Goal: Task Accomplishment & Management: Use online tool/utility

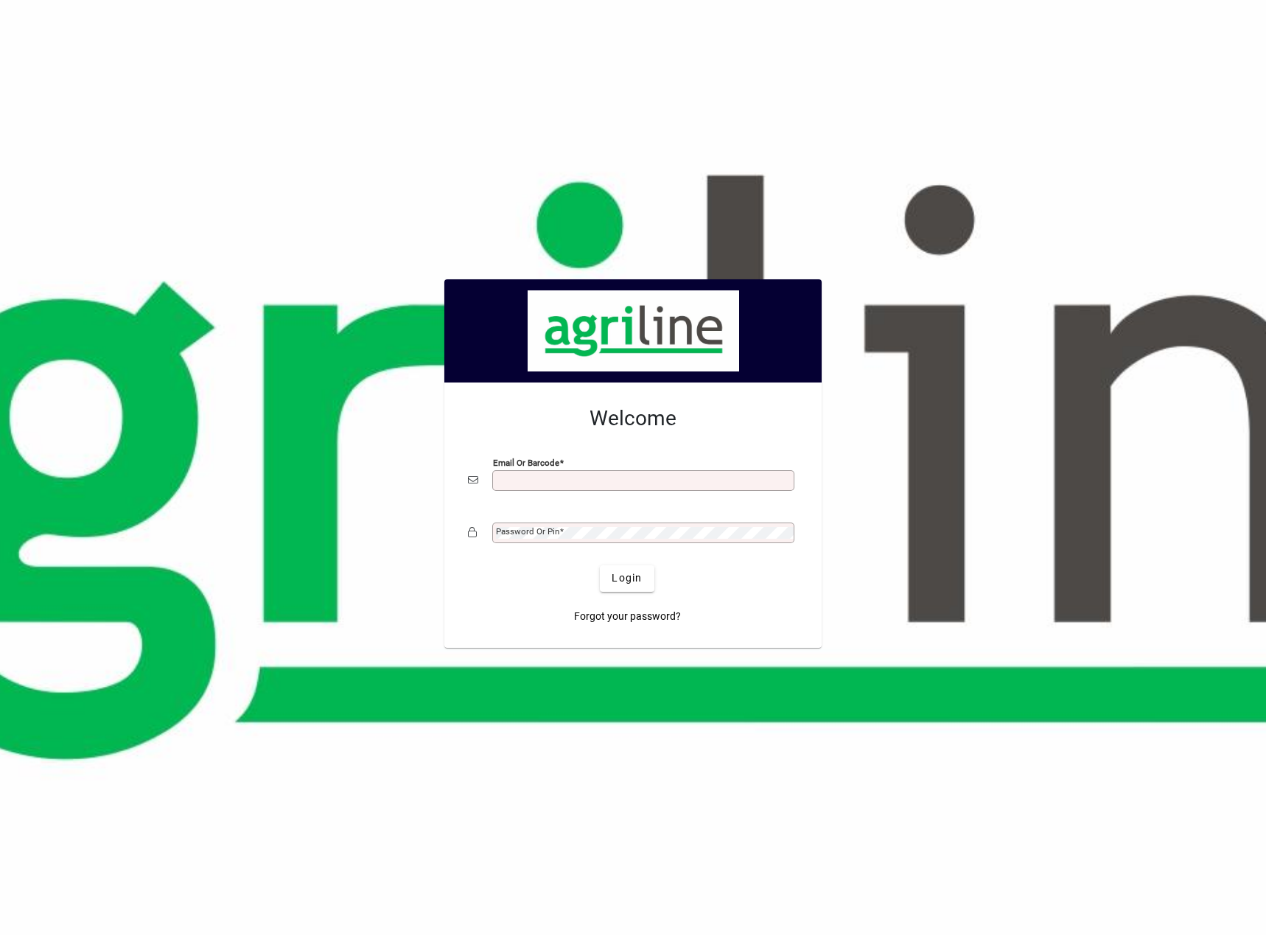
type input "**********"
click at [598, 475] on input "**********" at bounding box center [645, 481] width 298 height 12
click at [620, 581] on span "Login" at bounding box center [627, 577] width 30 height 15
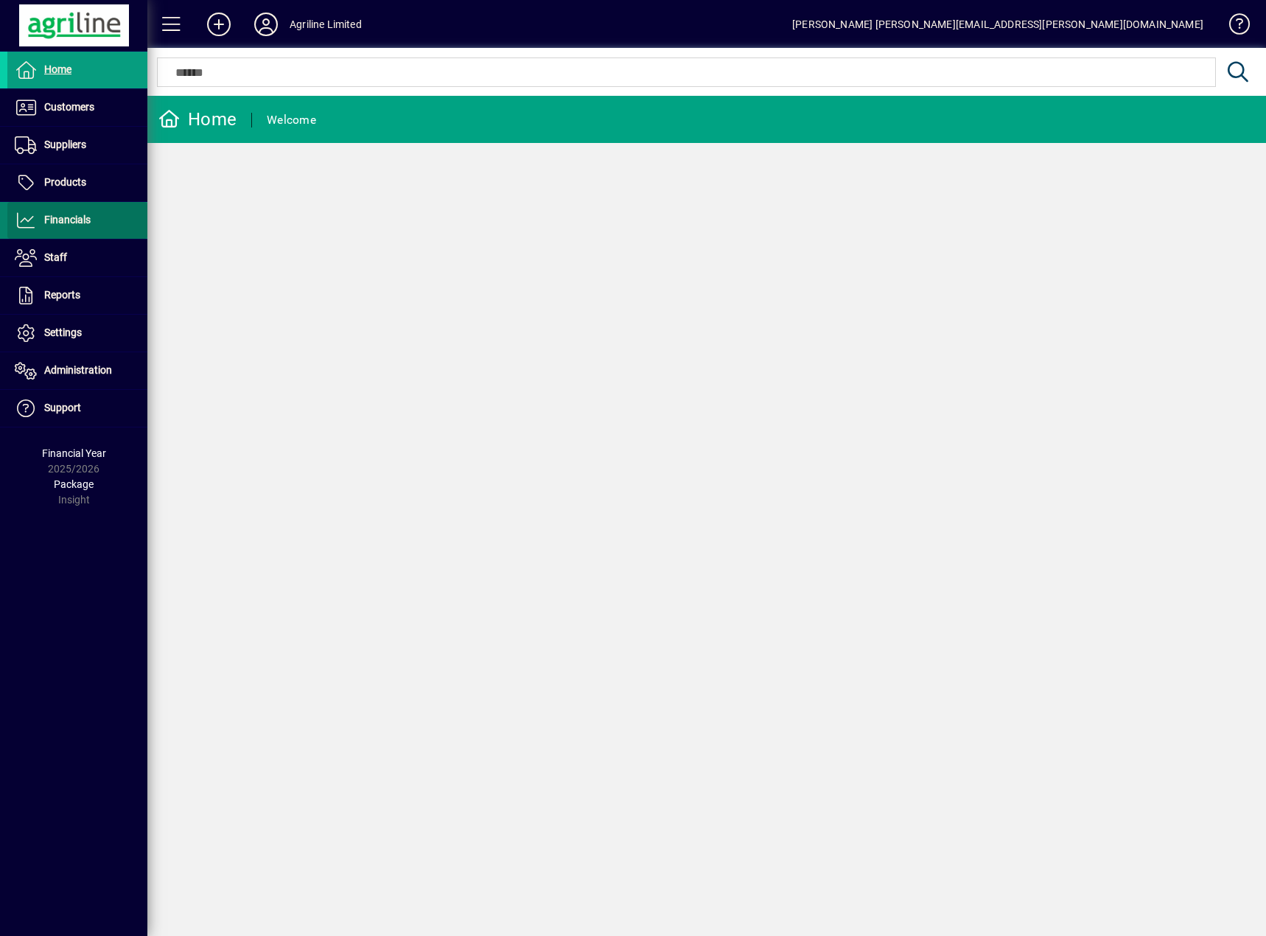
click at [77, 228] on span "Financials" at bounding box center [48, 221] width 83 height 18
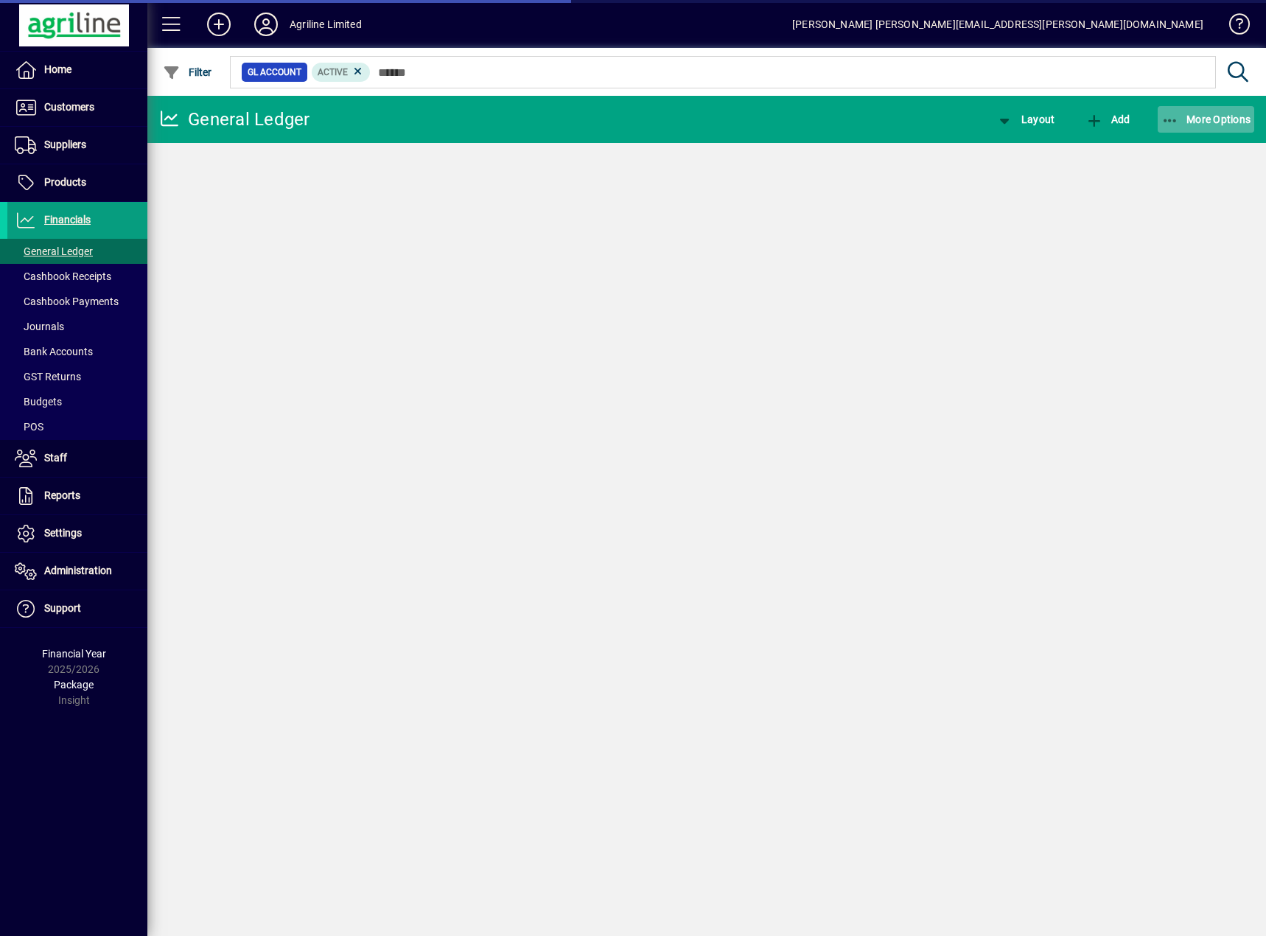
click at [1181, 120] on span "More Options" at bounding box center [1207, 119] width 90 height 12
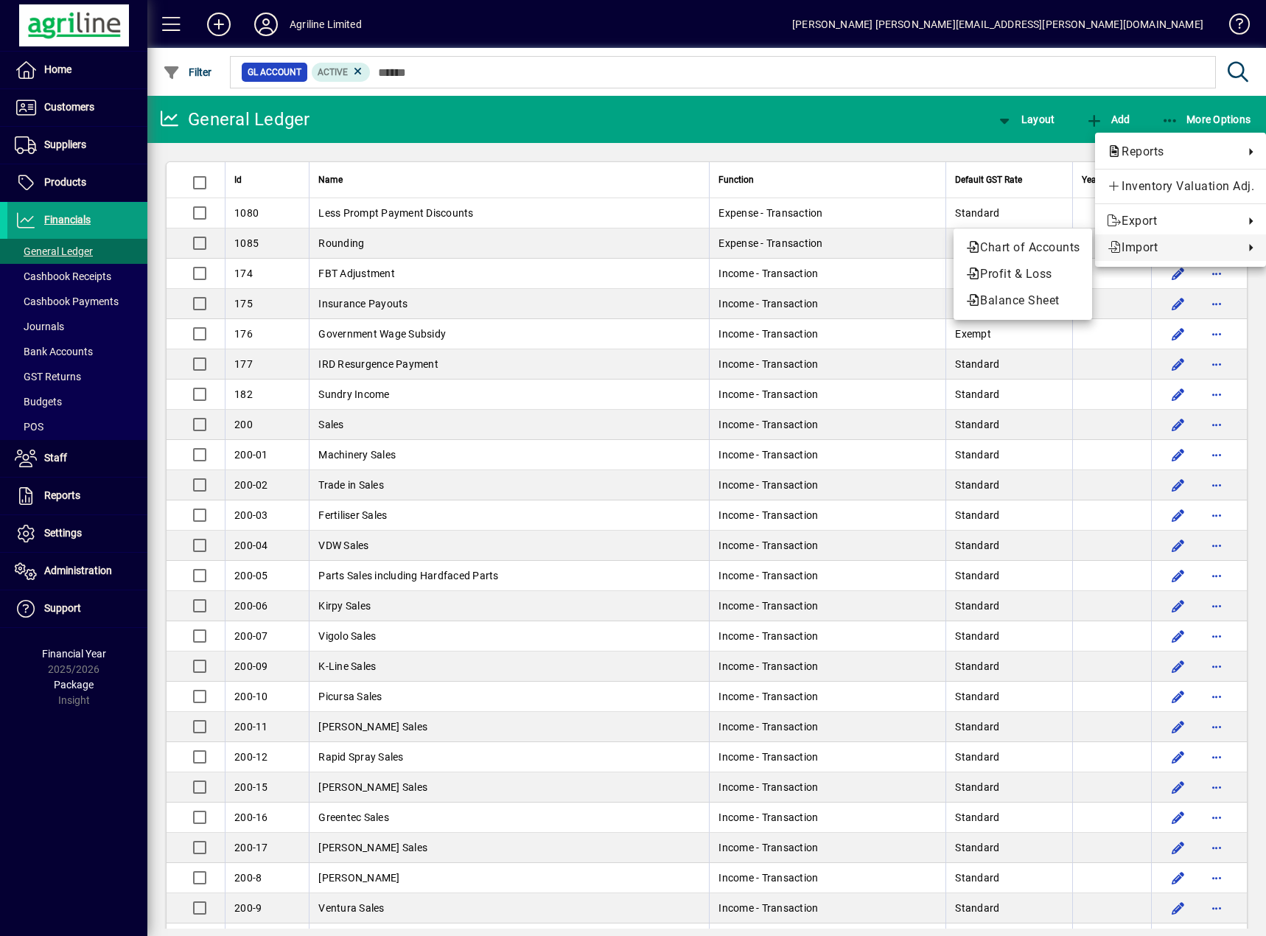
click at [69, 380] on div at bounding box center [633, 468] width 1266 height 936
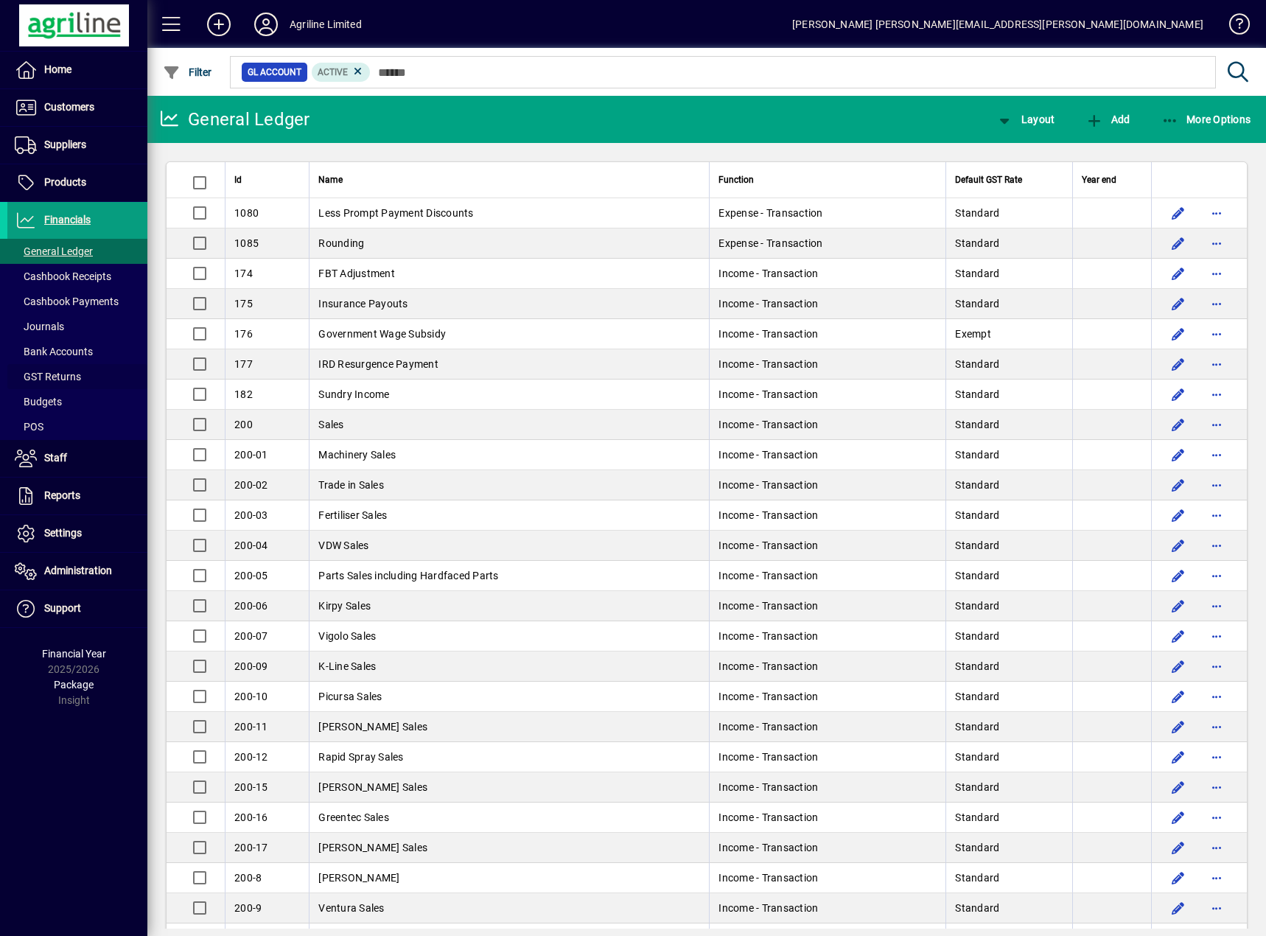
click at [69, 380] on span "GST Returns" at bounding box center [48, 377] width 66 height 12
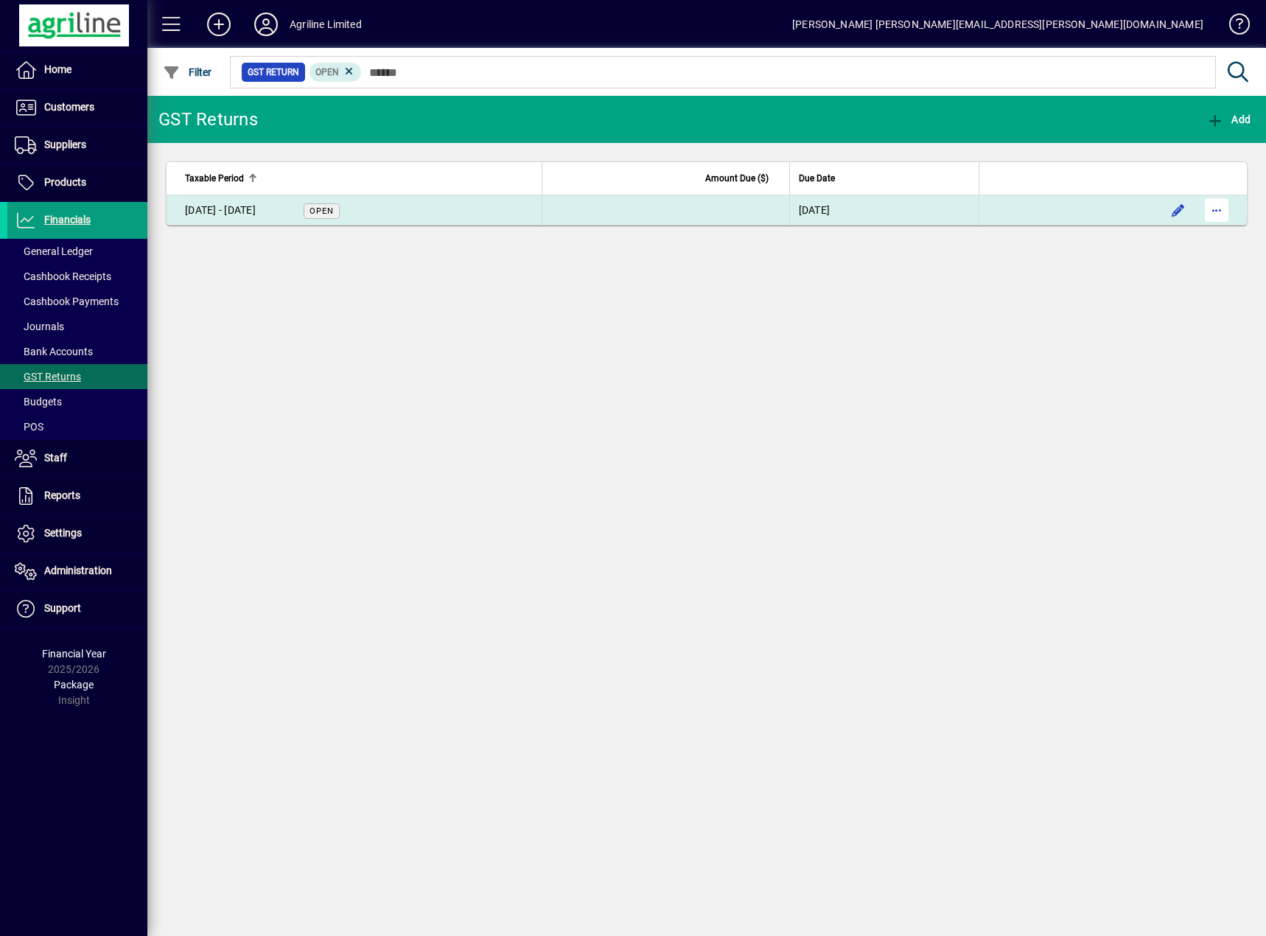
click at [1220, 215] on span "button" at bounding box center [1216, 209] width 35 height 35
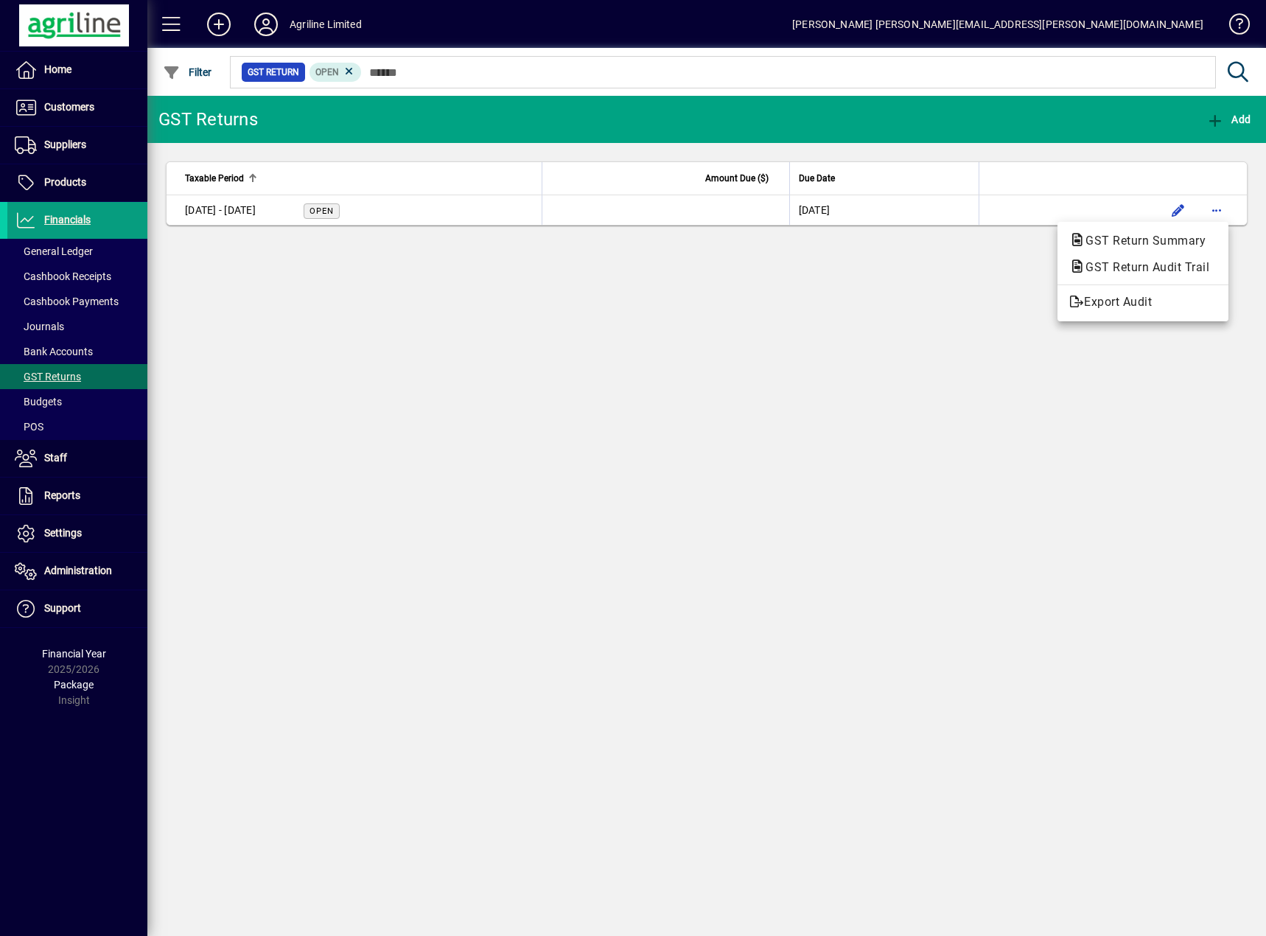
click at [345, 68] on div at bounding box center [633, 468] width 1266 height 936
click at [346, 70] on icon at bounding box center [349, 71] width 13 height 13
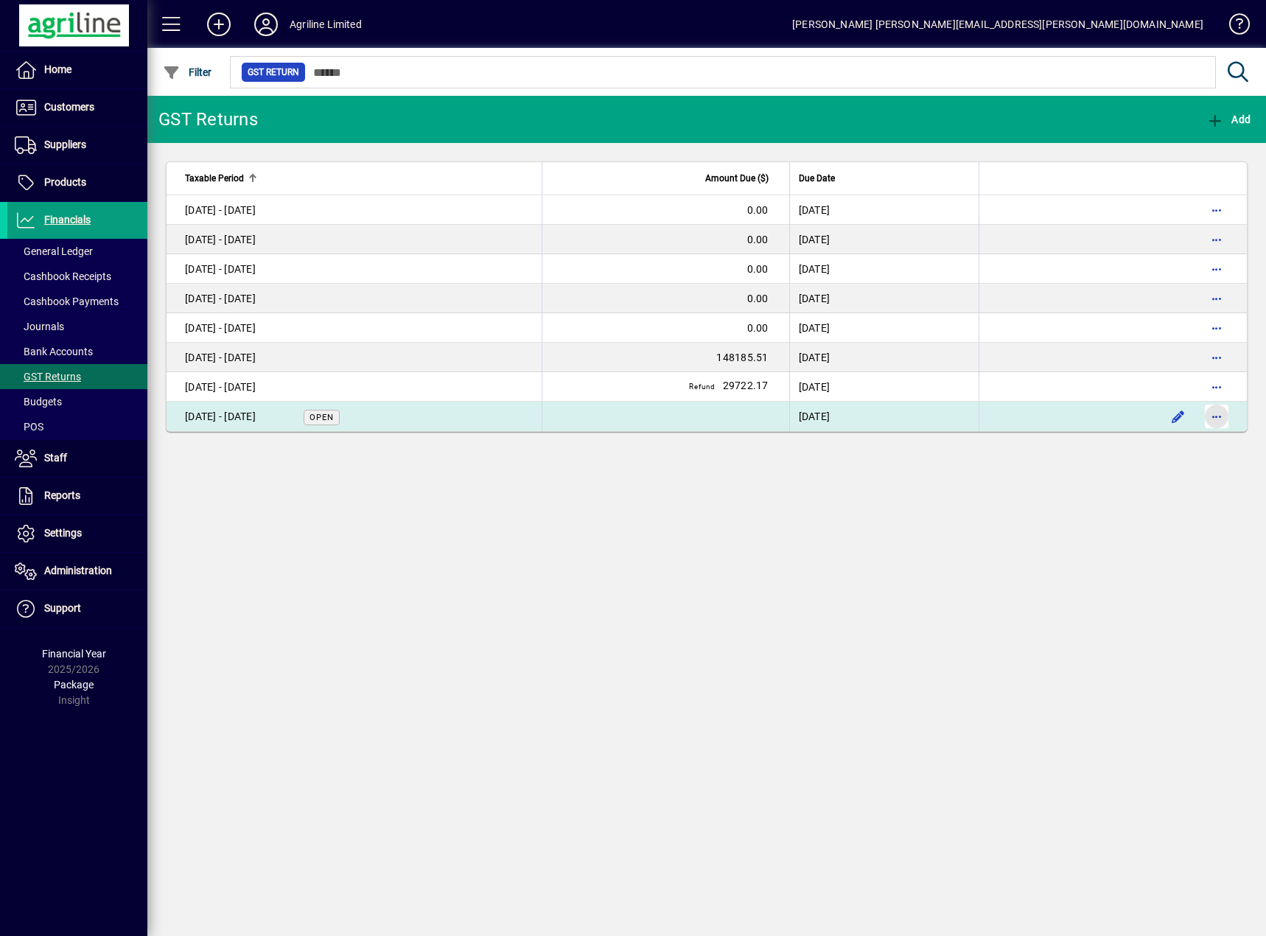
click at [1222, 417] on span "button" at bounding box center [1216, 416] width 35 height 35
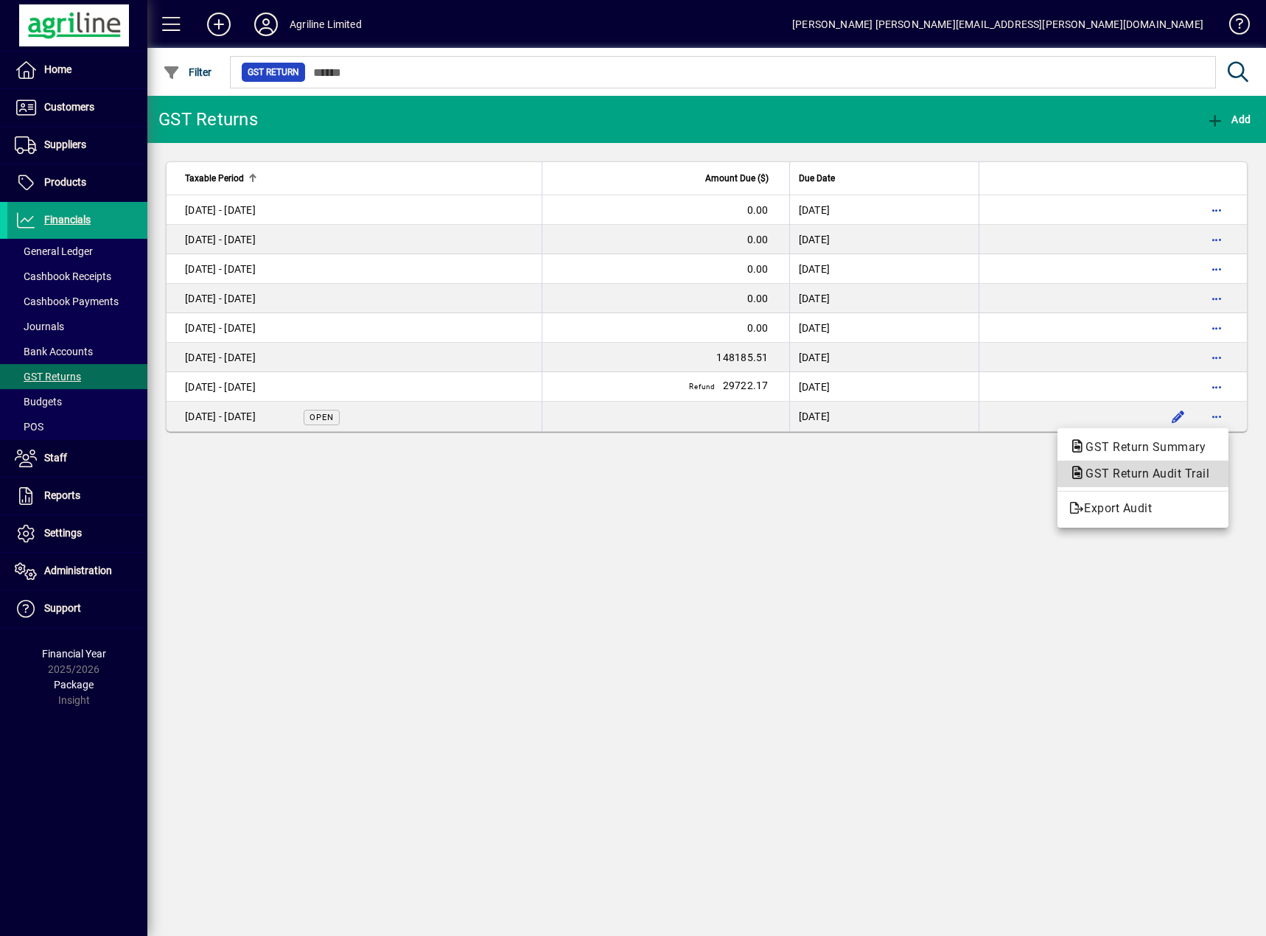
click at [1159, 475] on span "GST Return Audit Trail" at bounding box center [1142, 474] width 147 height 14
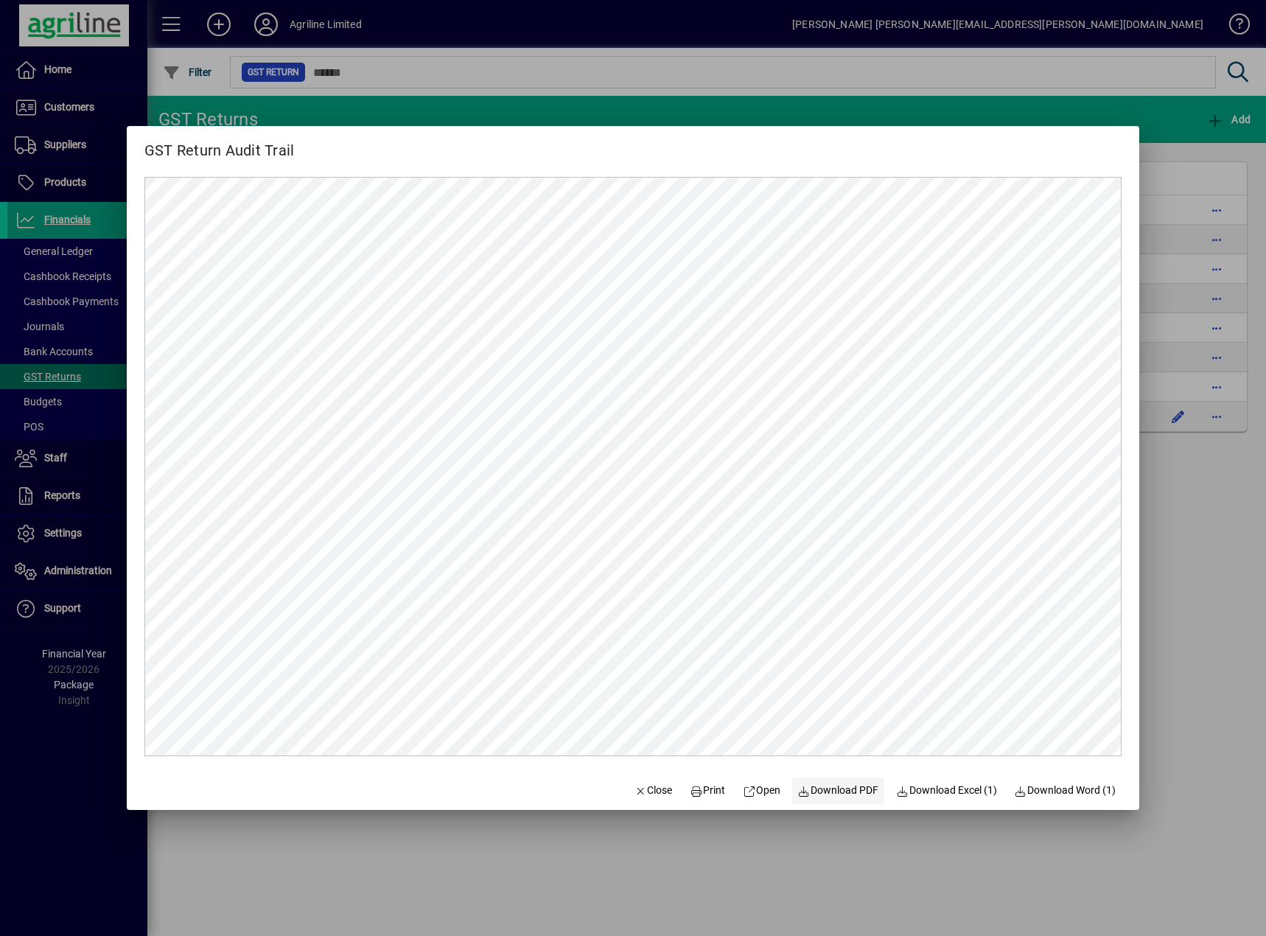
click at [843, 792] on span "Download PDF" at bounding box center [838, 790] width 81 height 15
click at [937, 789] on span "Download Excel (1)" at bounding box center [946, 790] width 101 height 15
click at [1220, 463] on div at bounding box center [633, 468] width 1266 height 936
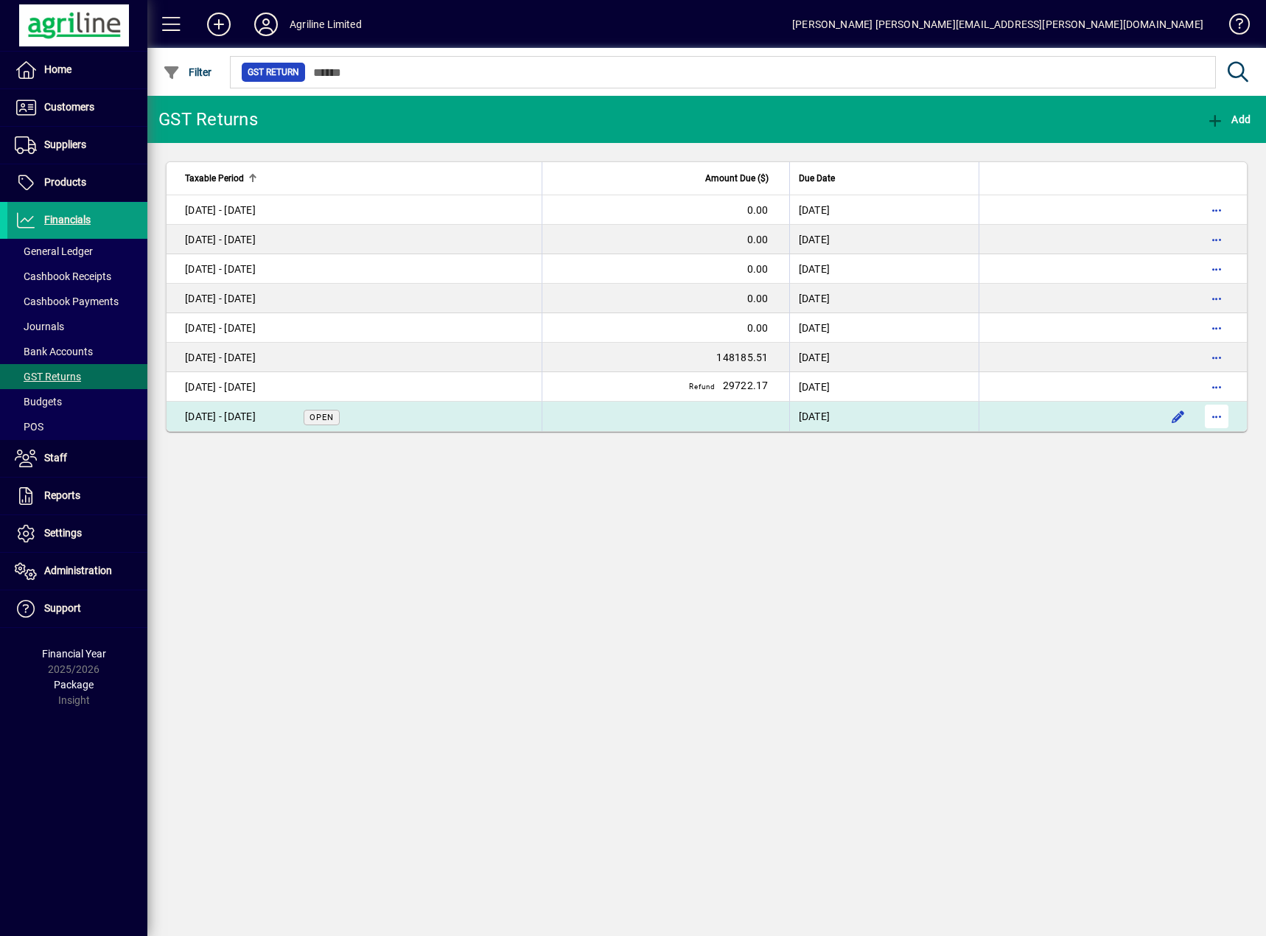
click at [1218, 419] on span "button" at bounding box center [1216, 416] width 35 height 35
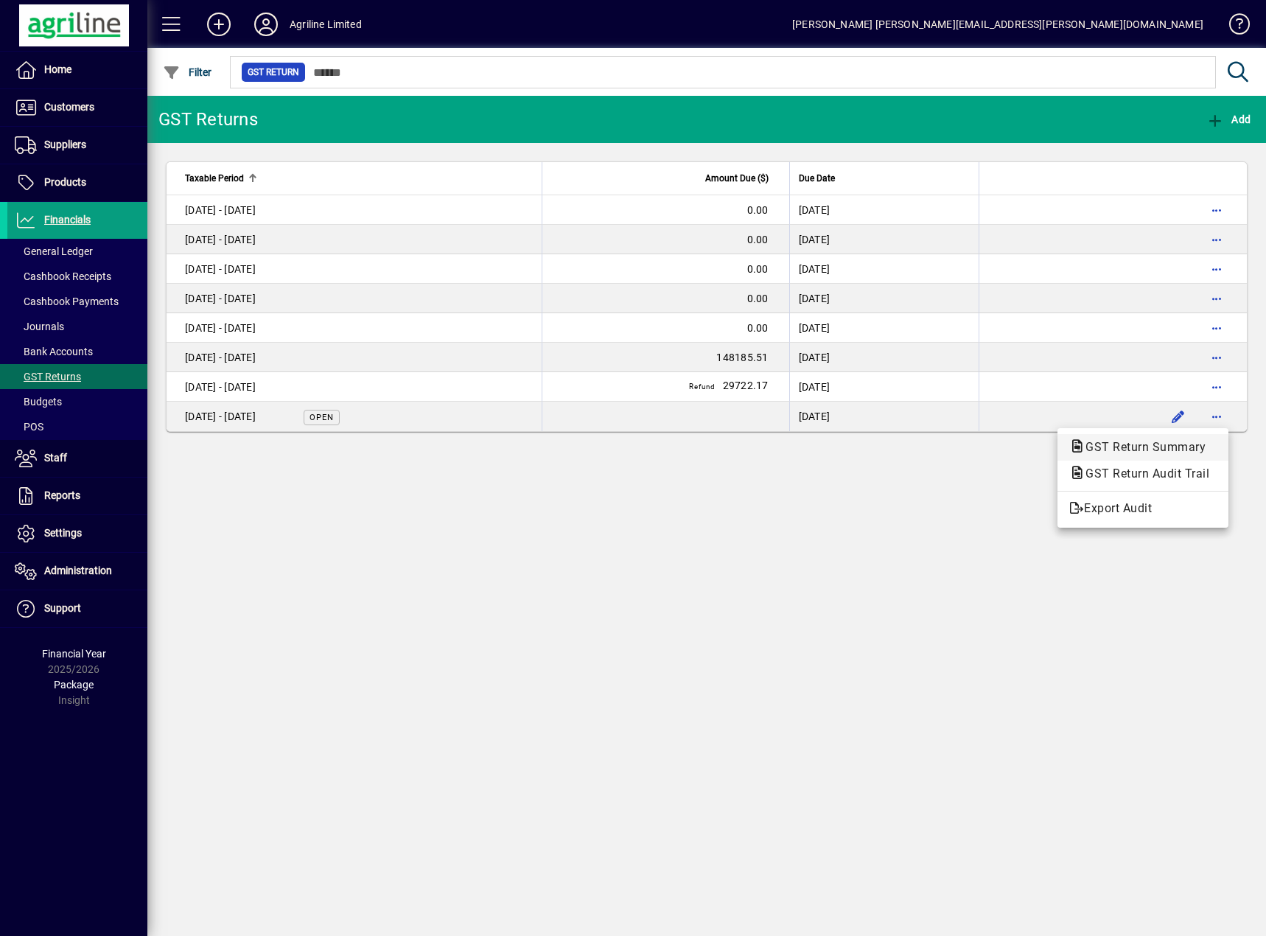
click at [1148, 447] on span "GST Return Summary" at bounding box center [1141, 447] width 144 height 14
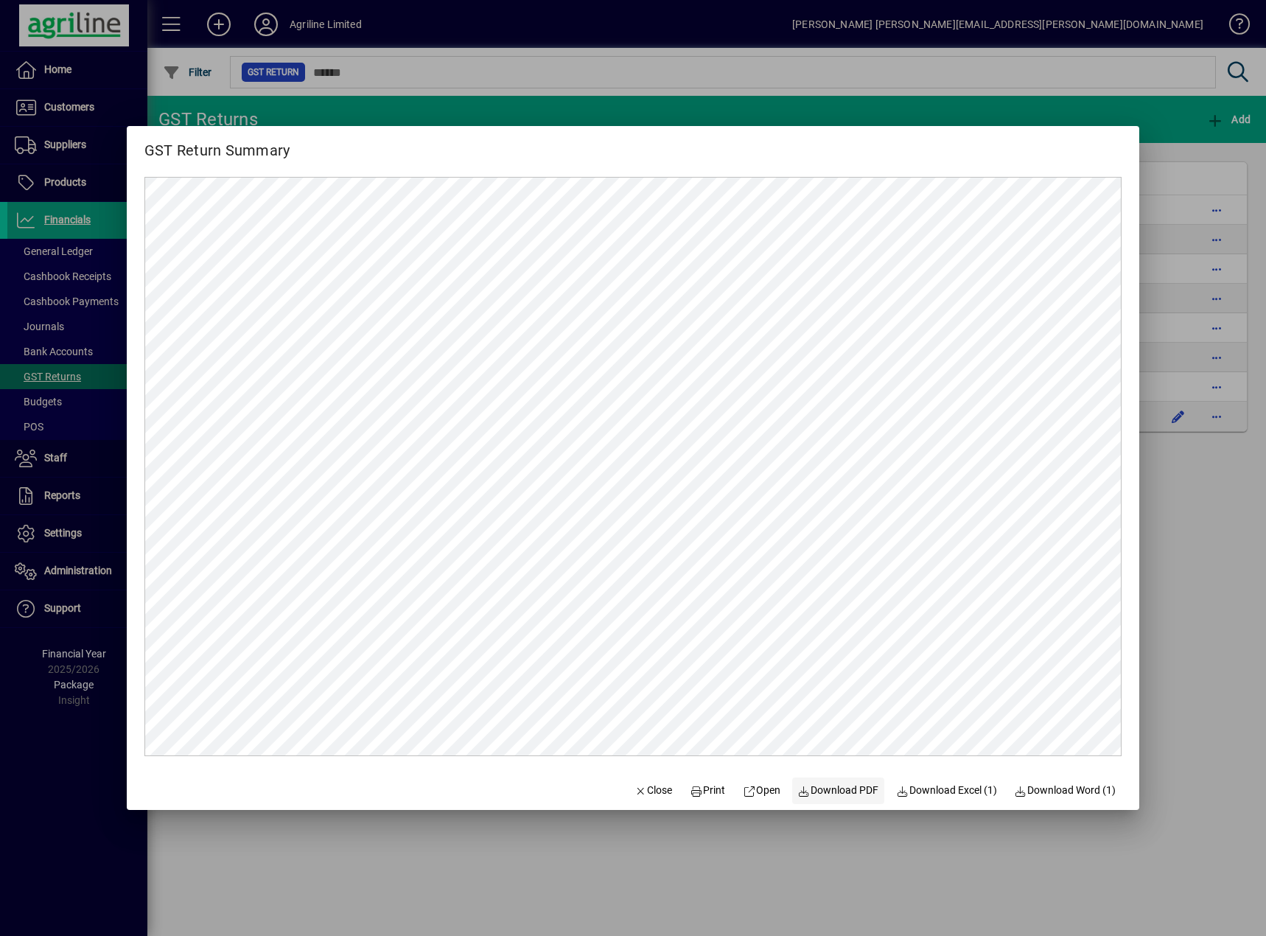
click at [835, 792] on span "Download PDF" at bounding box center [838, 790] width 81 height 15
